Goal: Check status: Check status

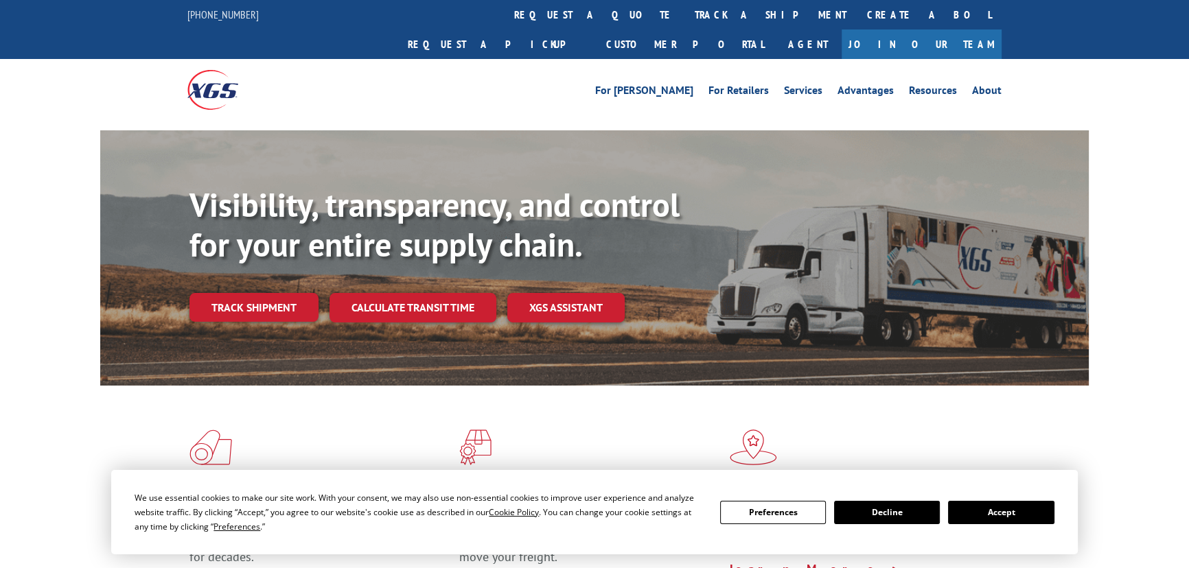
drag, startPoint x: 979, startPoint y: 509, endPoint x: 955, endPoint y: 498, distance: 26.4
click at [974, 508] on button "Accept" at bounding box center [1001, 512] width 106 height 23
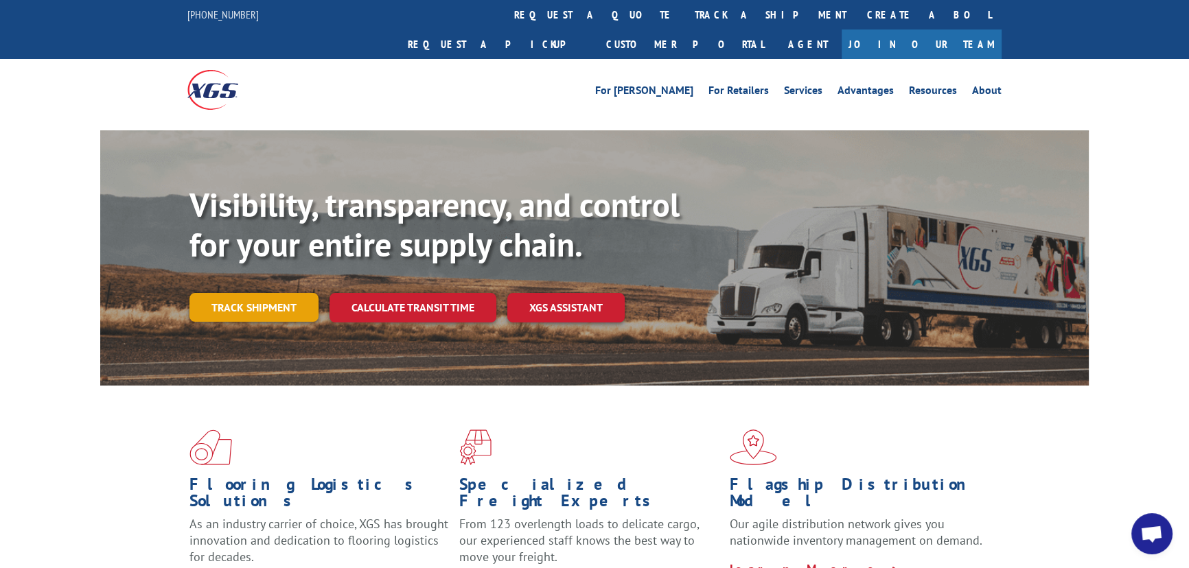
click at [221, 293] on link "Track shipment" at bounding box center [253, 307] width 129 height 29
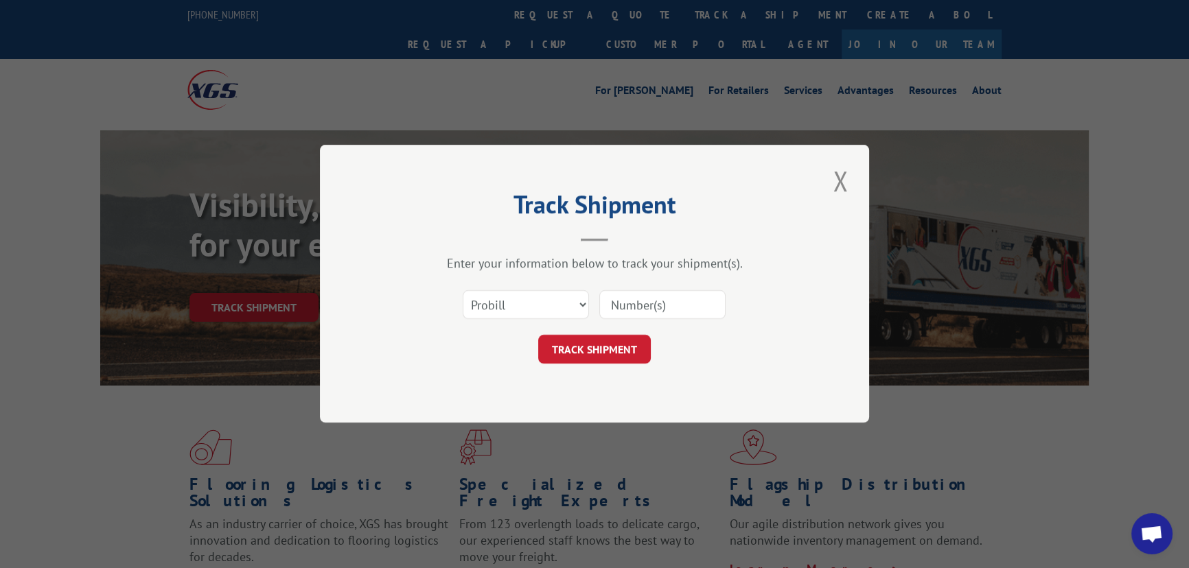
click at [631, 291] on input at bounding box center [662, 305] width 126 height 29
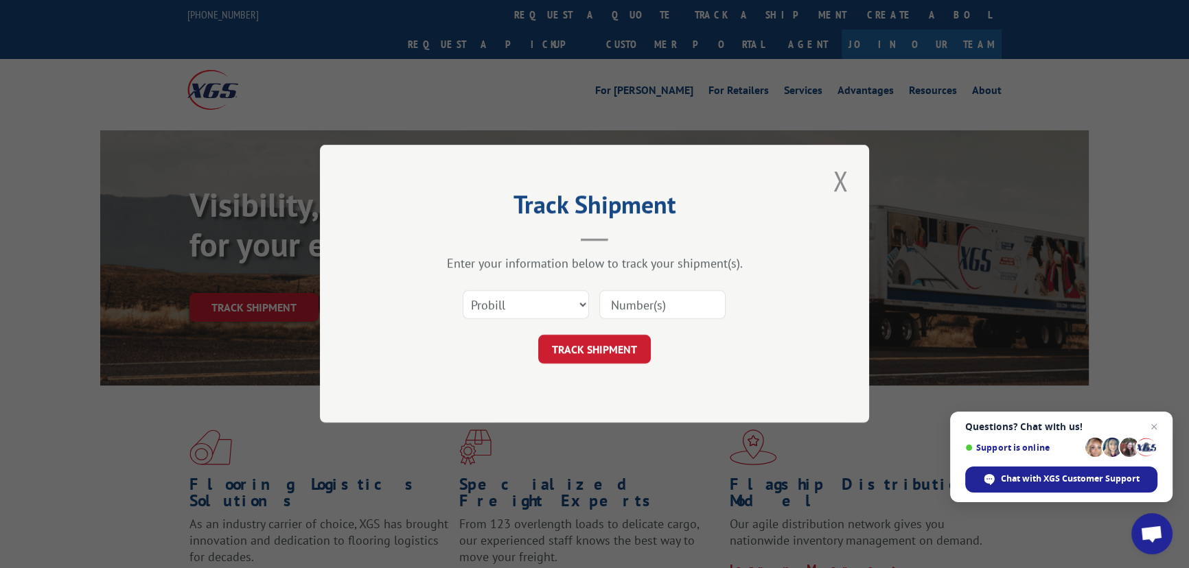
paste input "17323459"
type input "17323459"
click at [610, 342] on button "TRACK SHIPMENT" at bounding box center [594, 350] width 113 height 29
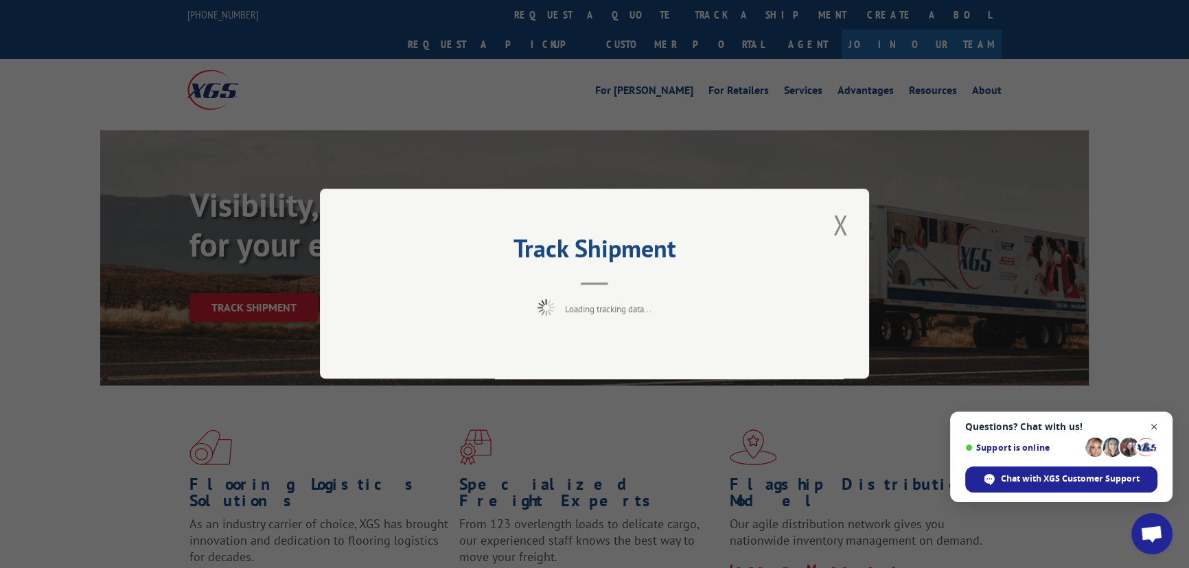
click at [1154, 425] on span "Open chat" at bounding box center [1153, 427] width 17 height 17
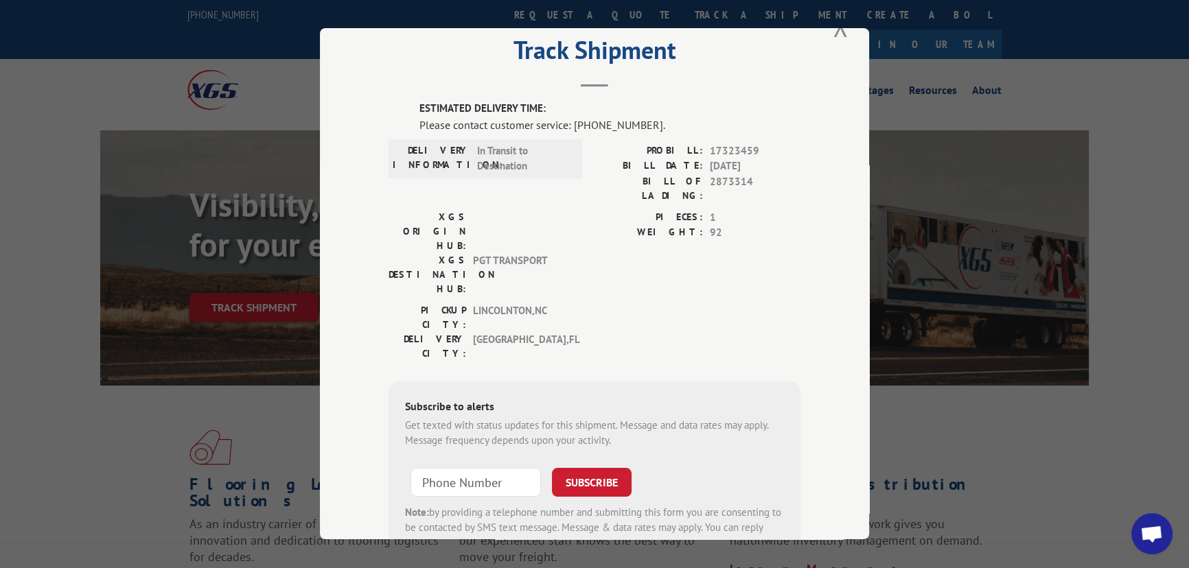
scroll to position [113, 0]
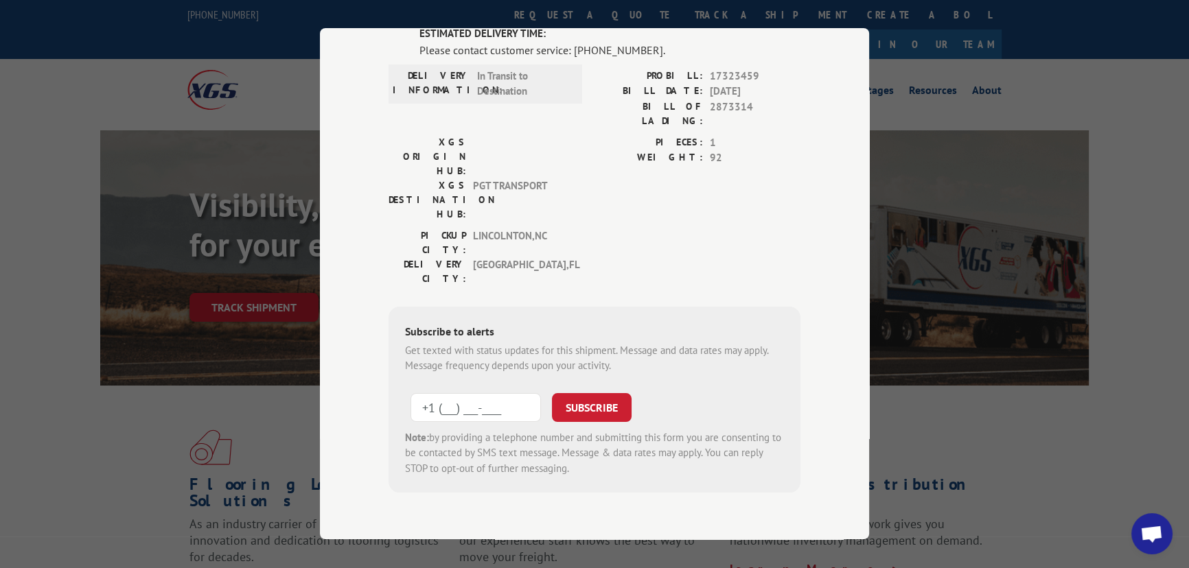
click at [456, 393] on input "+1 (___) ___-____" at bounding box center [475, 407] width 130 height 29
type input "[PHONE_NUMBER]"
click at [581, 393] on button "SUBSCRIBE" at bounding box center [592, 407] width 80 height 29
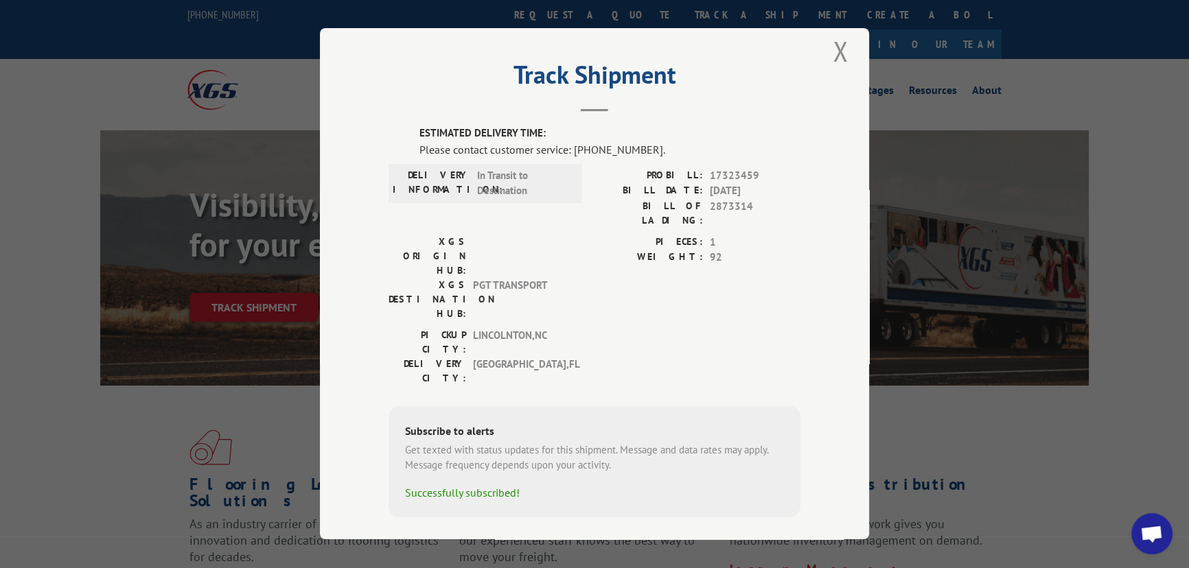
scroll to position [0, 0]
